Goal: Communication & Community: Answer question/provide support

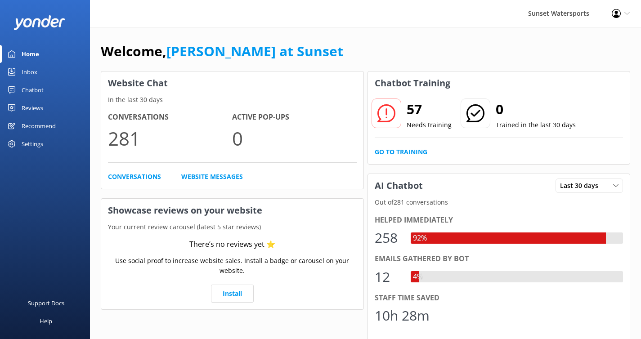
click at [26, 73] on div "Inbox" at bounding box center [30, 72] width 16 height 18
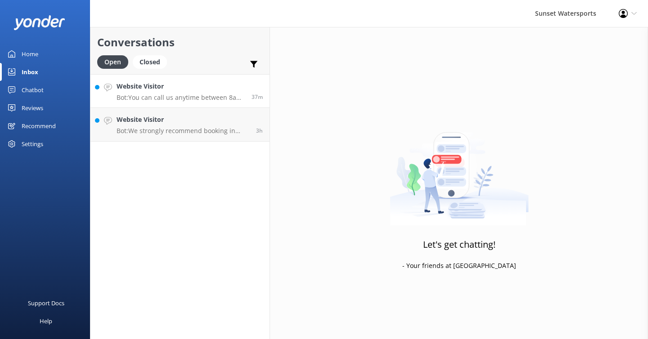
click at [172, 100] on p "Bot: You can call us anytime between 8am and 11pm. We're here to help you out!" at bounding box center [181, 98] width 128 height 8
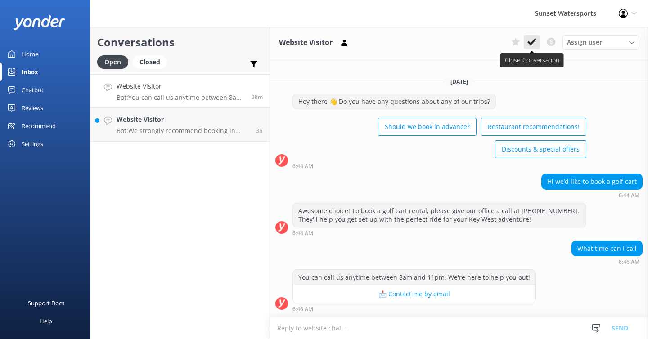
click at [477, 41] on icon at bounding box center [531, 41] width 9 height 9
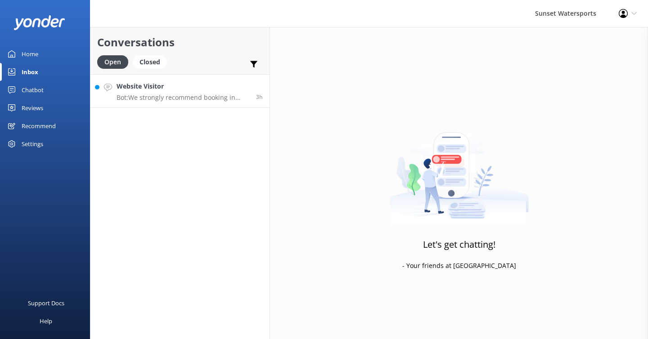
click at [202, 101] on p "Bot: We strongly recommend booking in advance as our tours are known to sell ou…" at bounding box center [183, 98] width 133 height 8
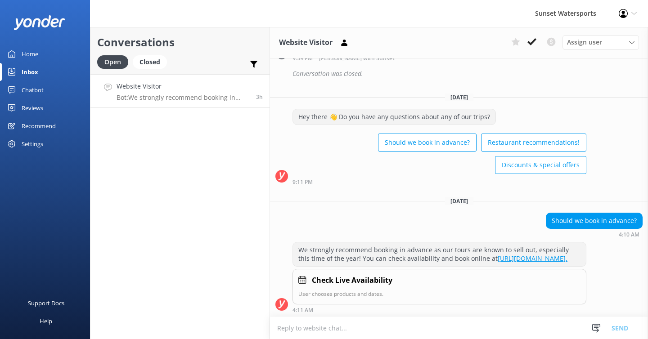
scroll to position [600, 0]
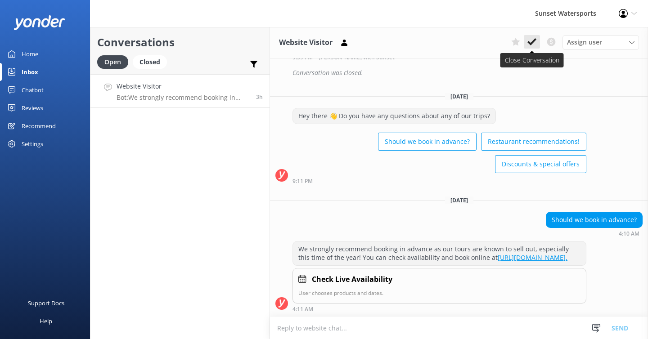
click at [477, 45] on icon at bounding box center [531, 41] width 9 height 9
